Goal: Task Accomplishment & Management: Manage account settings

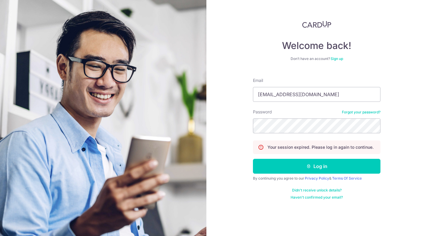
type input "[EMAIL_ADDRESS][DOMAIN_NAME]"
click at [317, 166] on button "Log in" at bounding box center [317, 166] width 128 height 15
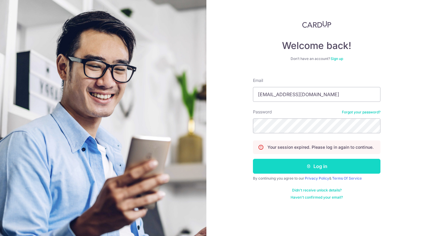
click at [318, 166] on button "Log in" at bounding box center [317, 166] width 128 height 15
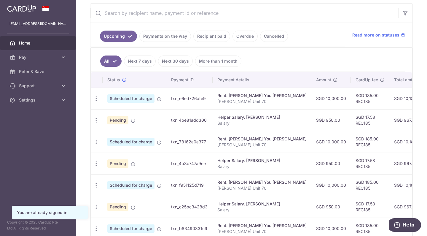
scroll to position [112, 0]
